Goal: Task Accomplishment & Management: Use online tool/utility

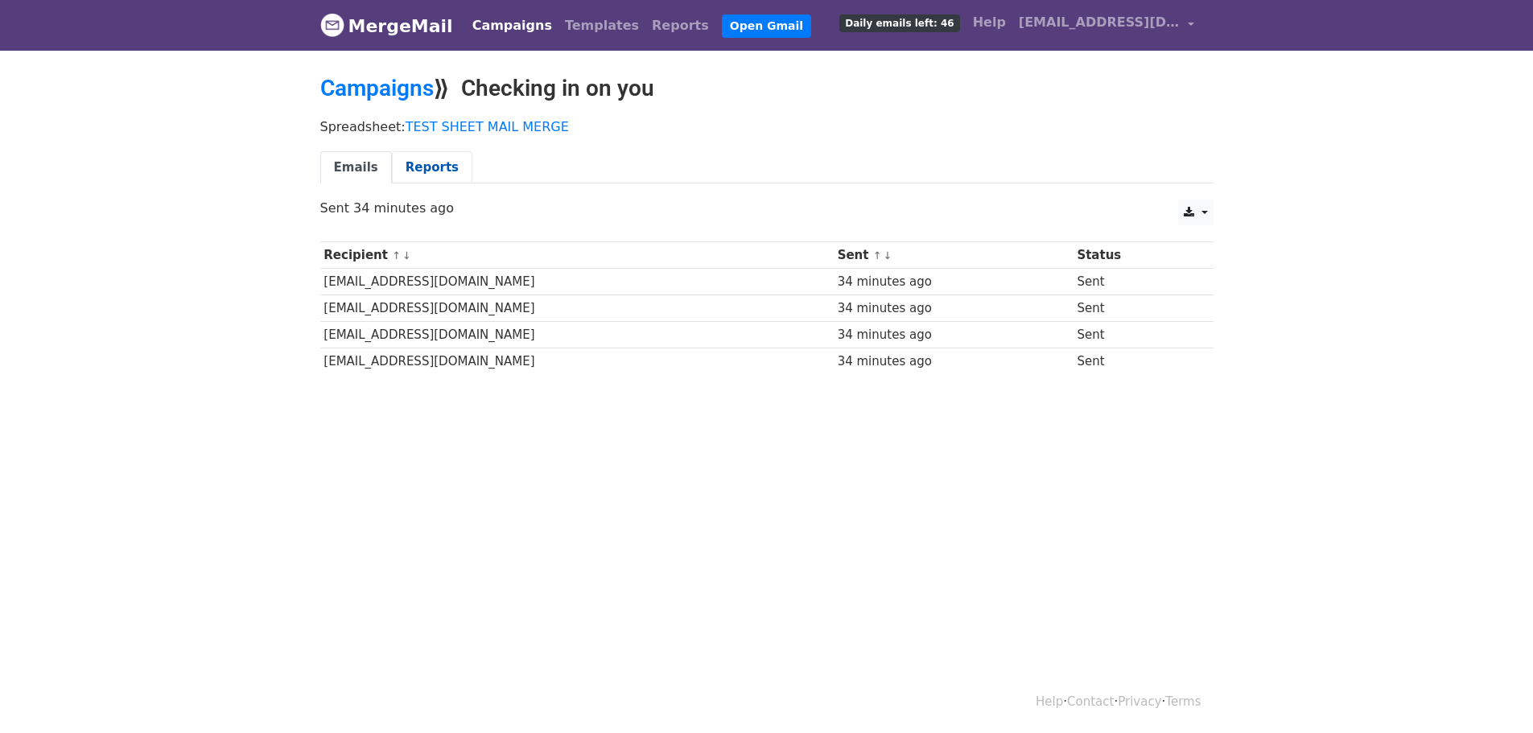
click at [426, 167] on link "Reports" at bounding box center [432, 167] width 80 height 33
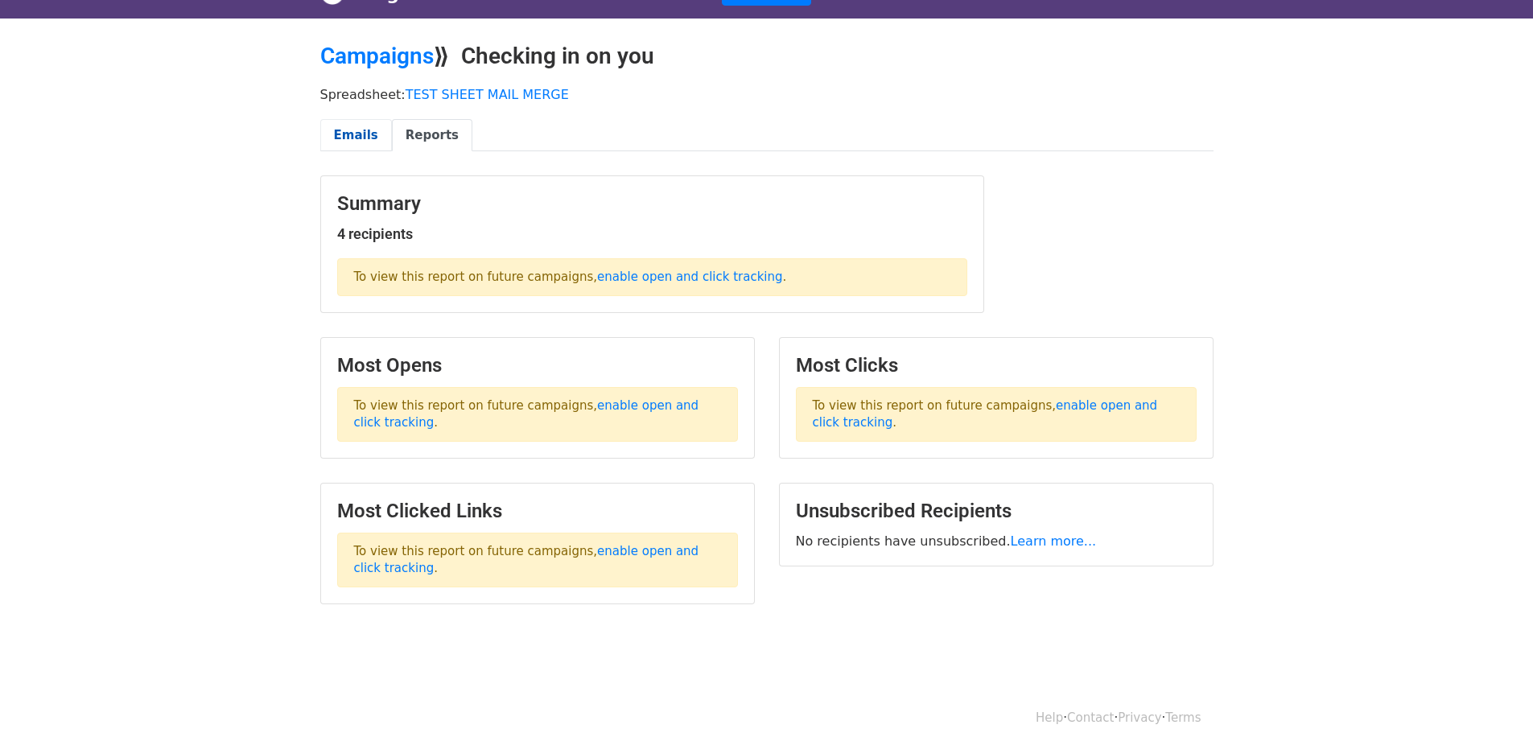
scroll to position [50, 0]
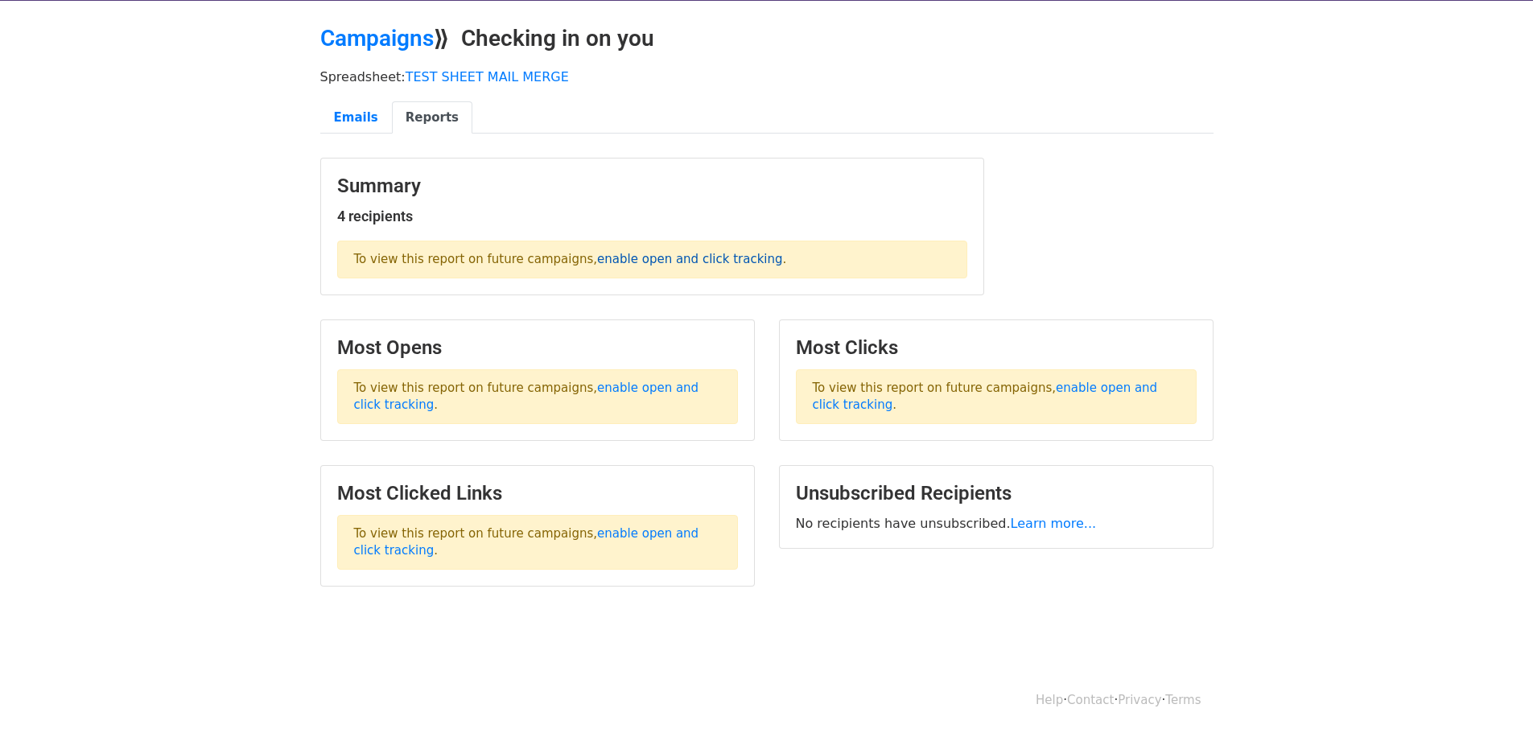
click at [640, 259] on link "enable open and click tracking" at bounding box center [689, 259] width 185 height 14
